Goal: Task Accomplishment & Management: Use online tool/utility

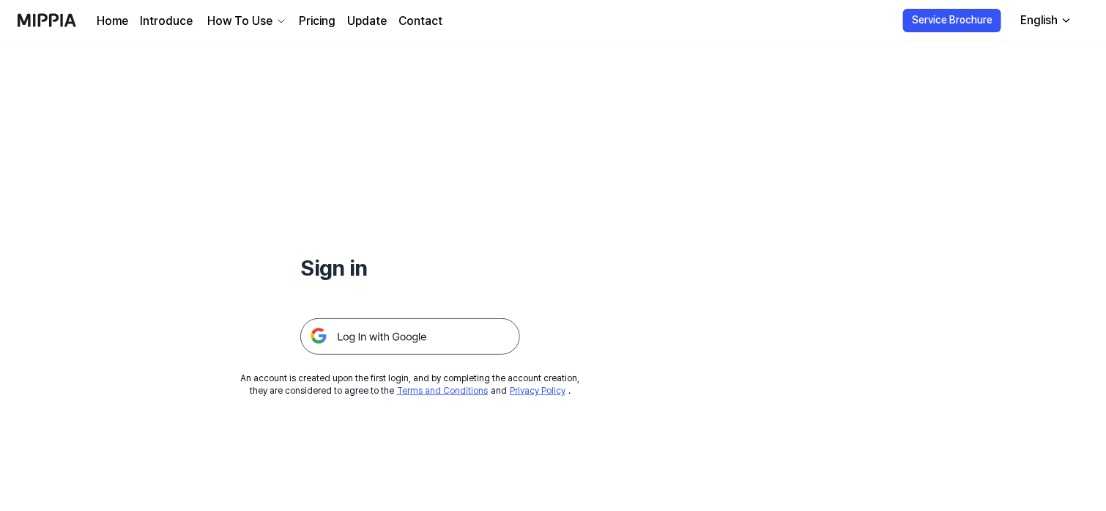
click at [367, 332] on img at bounding box center [410, 336] width 220 height 37
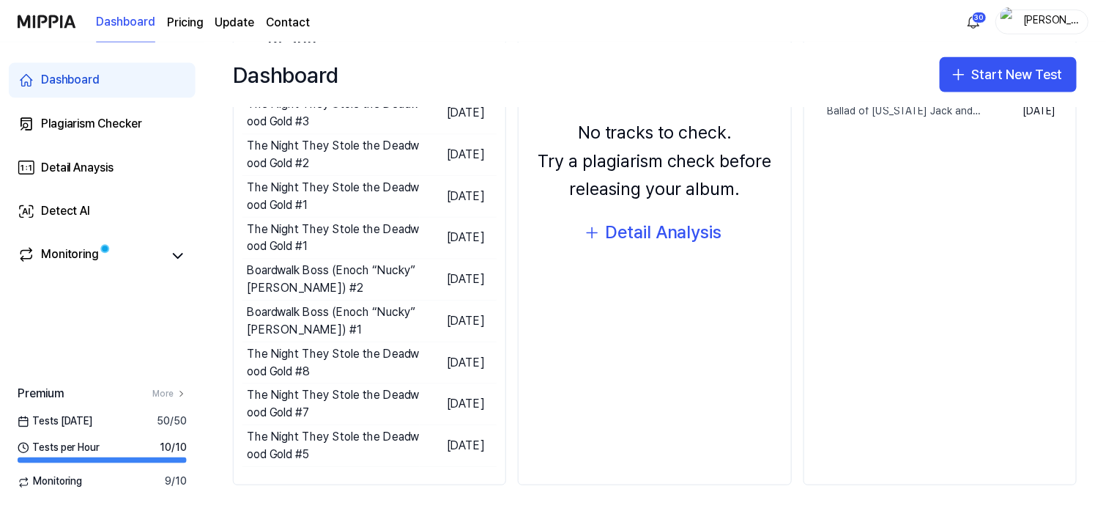
scroll to position [116, 0]
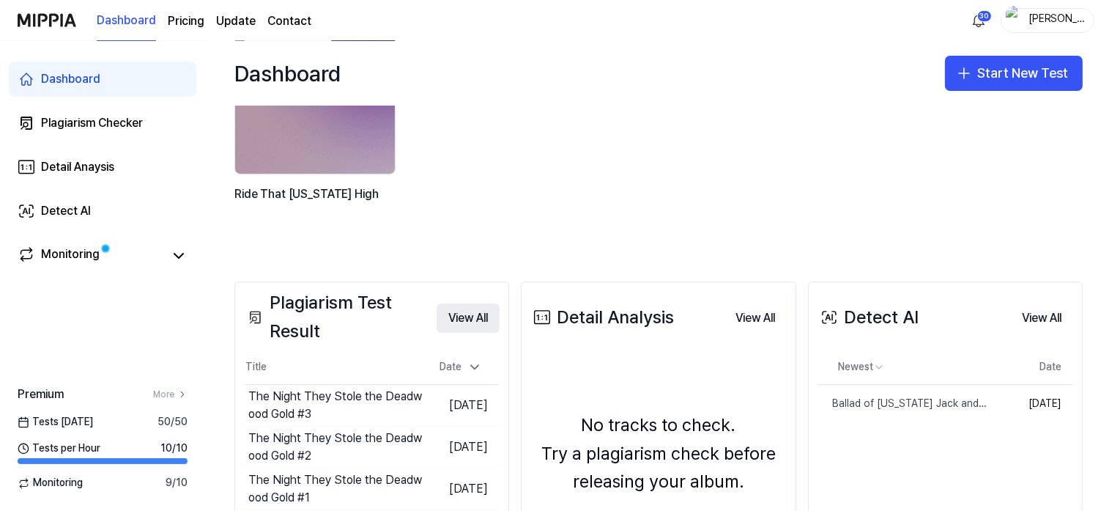
click at [456, 319] on button "View All" at bounding box center [468, 317] width 63 height 29
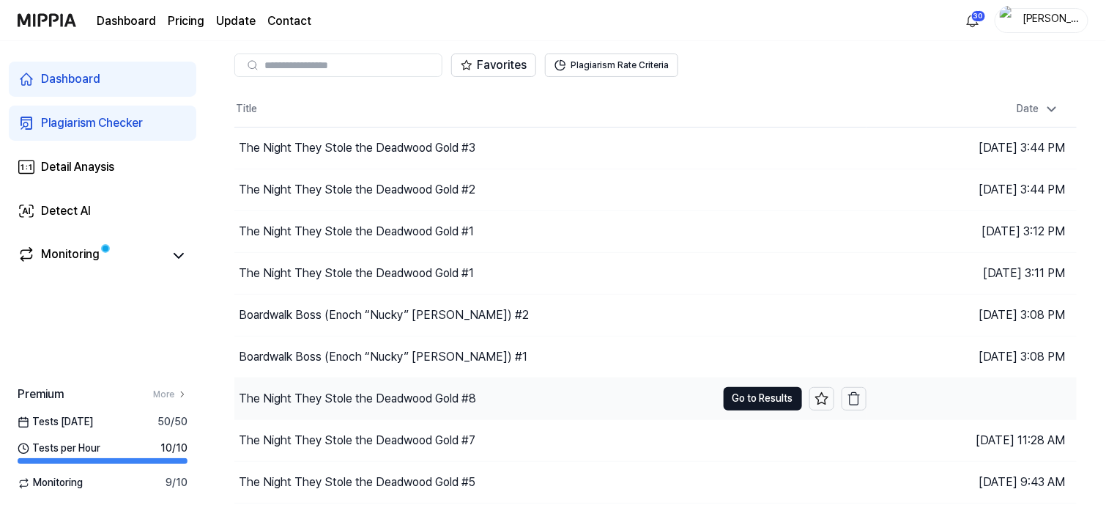
scroll to position [127, 0]
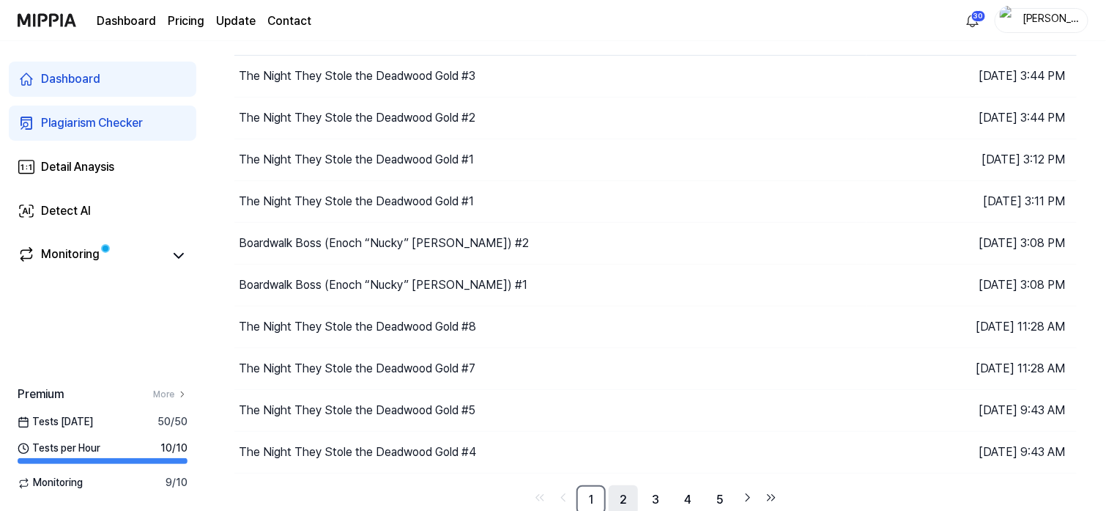
click at [625, 492] on link "2" at bounding box center [623, 499] width 29 height 29
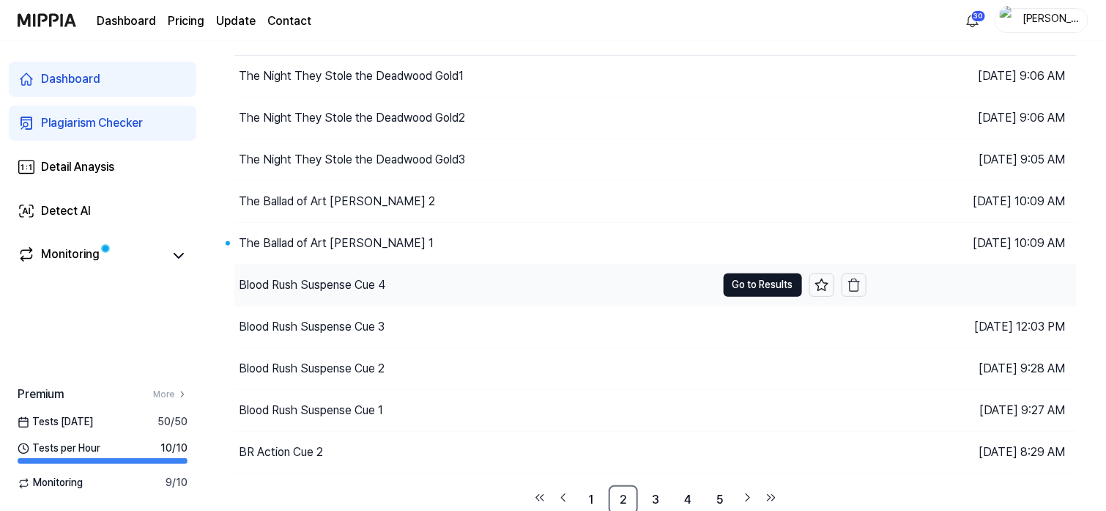
click at [341, 280] on div "Blood Rush Suspense Cue 4" at bounding box center [312, 285] width 147 height 18
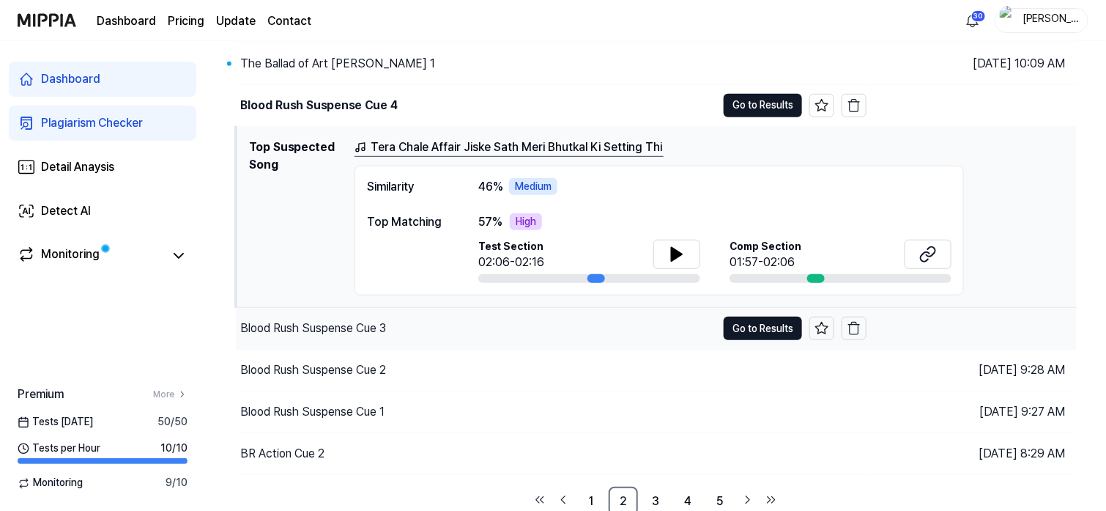
click at [319, 325] on div "Blood Rush Suspense Cue 3" at bounding box center [313, 328] width 146 height 18
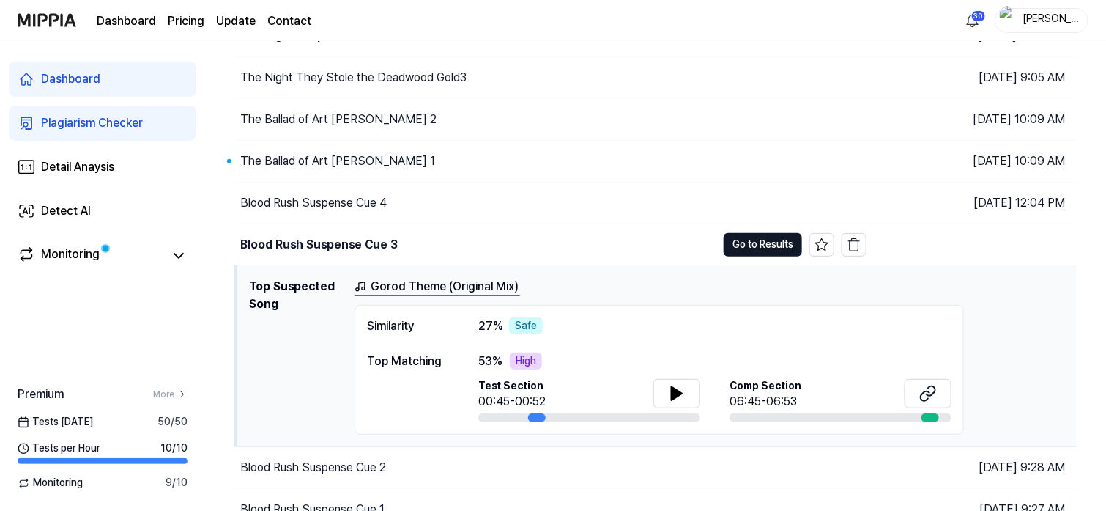
scroll to position [306, 0]
